Goal: Task Accomplishment & Management: Manage account settings

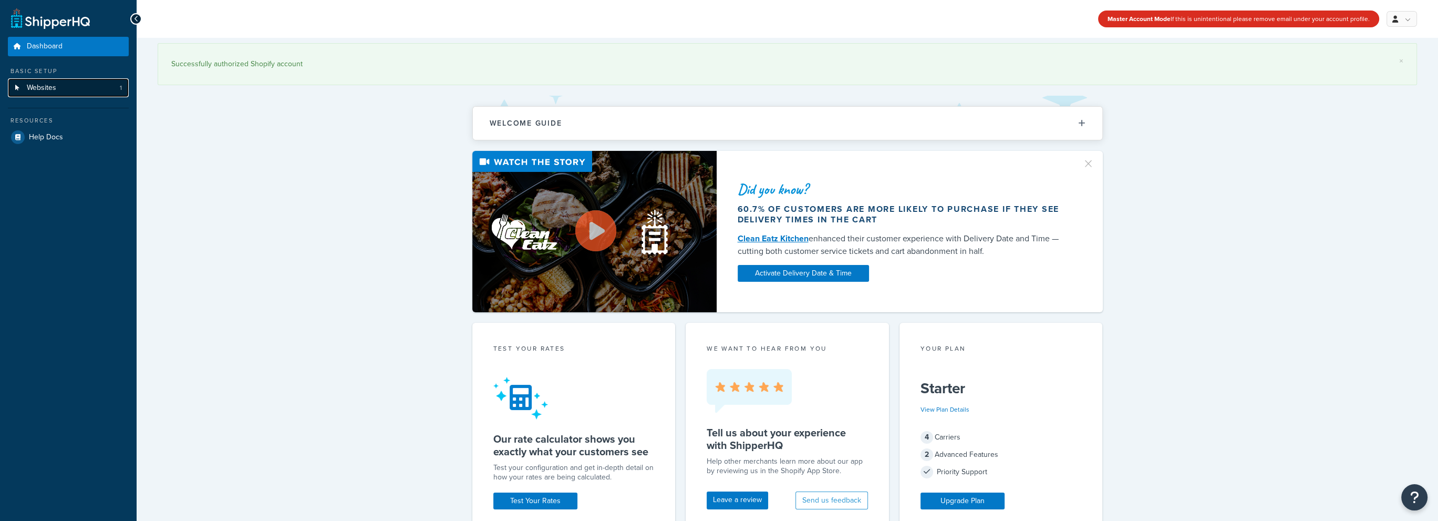
click at [34, 84] on span "Websites" at bounding box center [41, 88] width 29 height 9
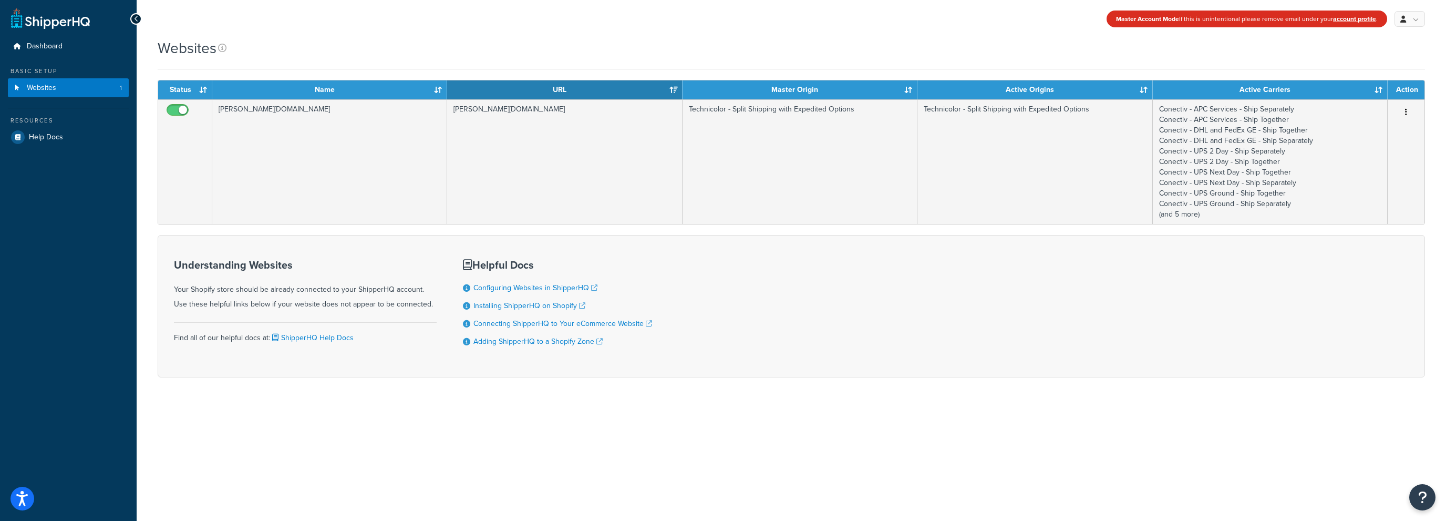
click at [908, 90] on th "Master Origin" at bounding box center [800, 89] width 235 height 19
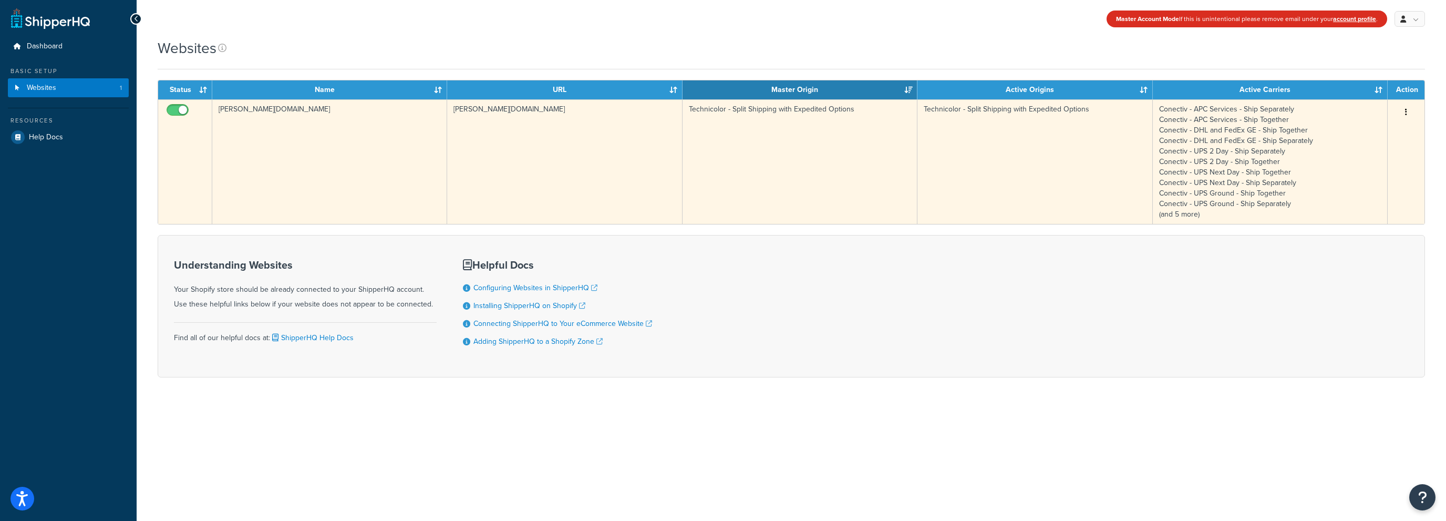
click at [895, 109] on td "Technicolor - Split Shipping with Expedited Options" at bounding box center [800, 161] width 235 height 125
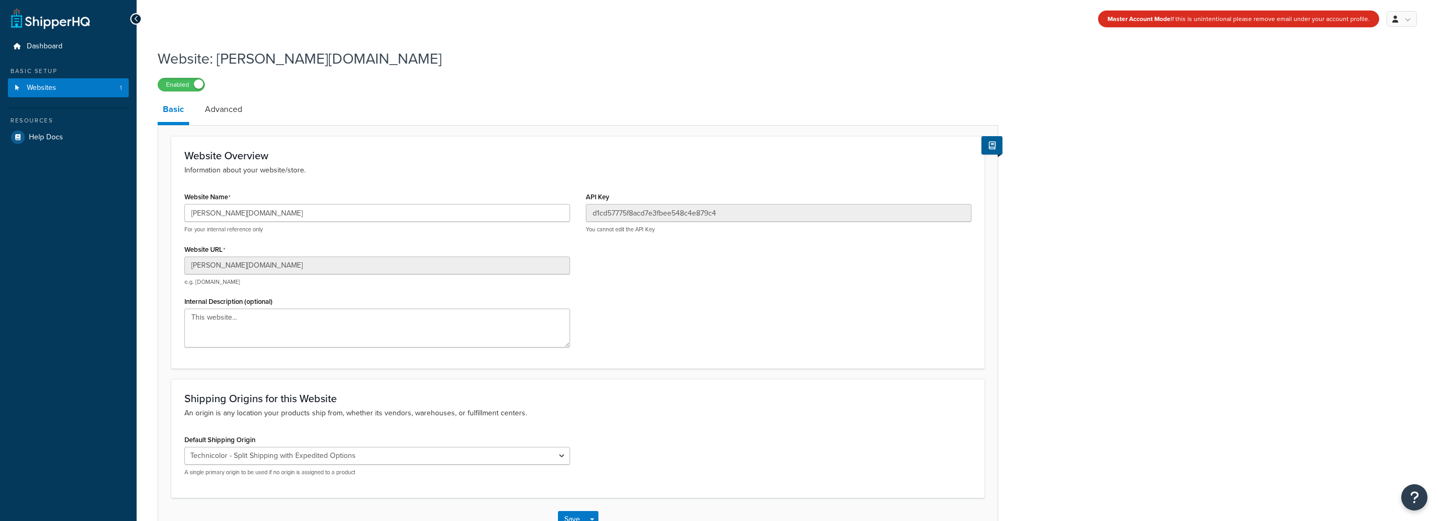
select select "86850"
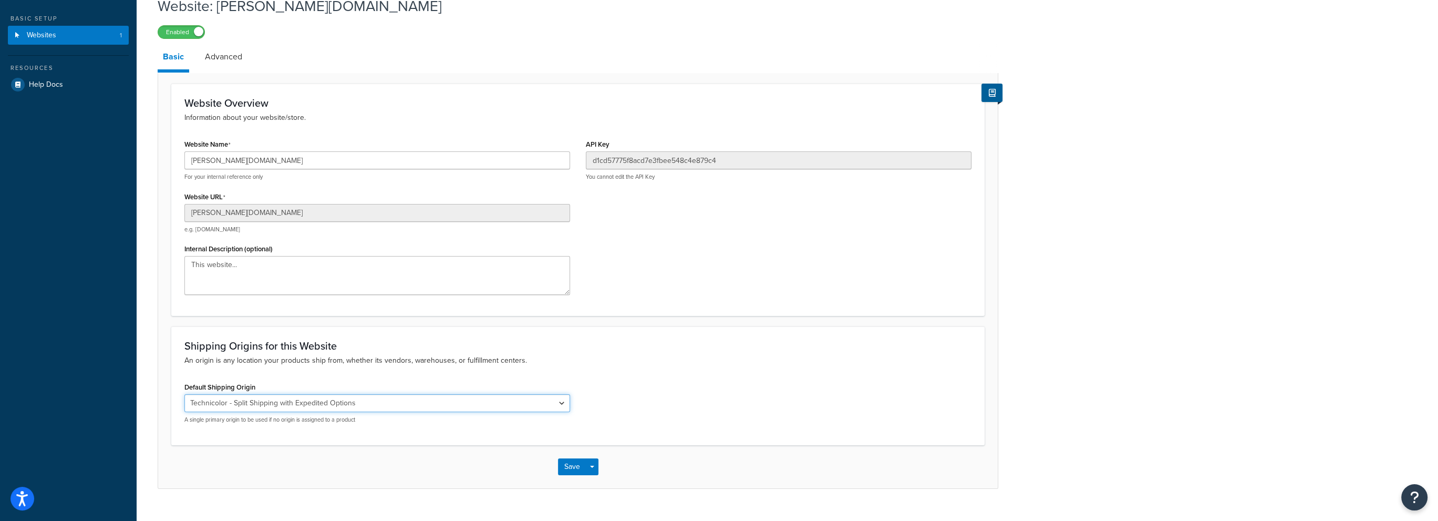
click at [378, 403] on select "El Famoso Artist Endeavor (OG) Graphik Dimensions Artivise Printful [PERSON_NAM…" at bounding box center [377, 403] width 386 height 18
click at [789, 394] on div "Default Shipping Origin El Famoso Artist Endeavor (OG) Graphik Dimensions Artiv…" at bounding box center [578, 405] width 803 height 52
